Goal: Information Seeking & Learning: Learn about a topic

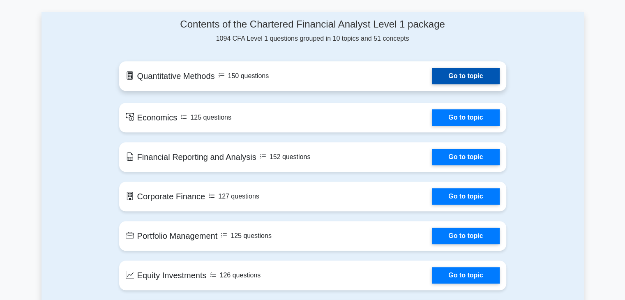
scroll to position [419, 0]
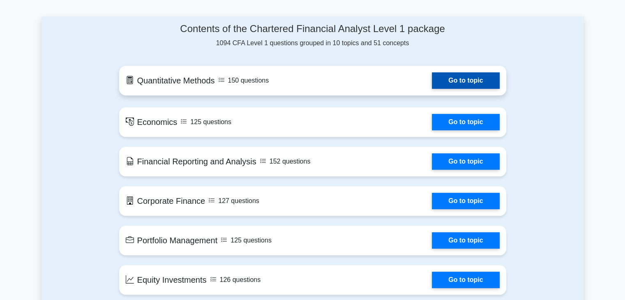
click at [445, 83] on link "Go to topic" at bounding box center [465, 80] width 67 height 16
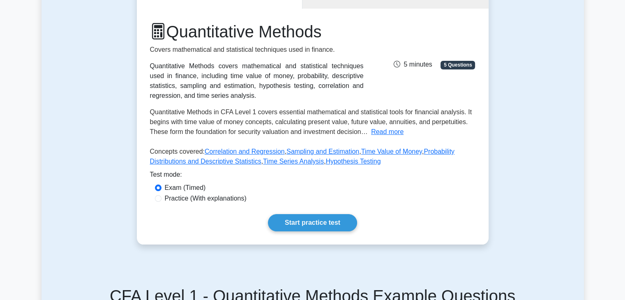
scroll to position [95, 0]
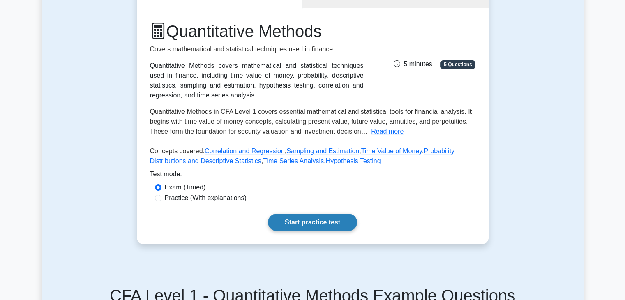
click at [289, 218] on link "Start practice test" at bounding box center [312, 222] width 89 height 17
